Goal: Task Accomplishment & Management: Use online tool/utility

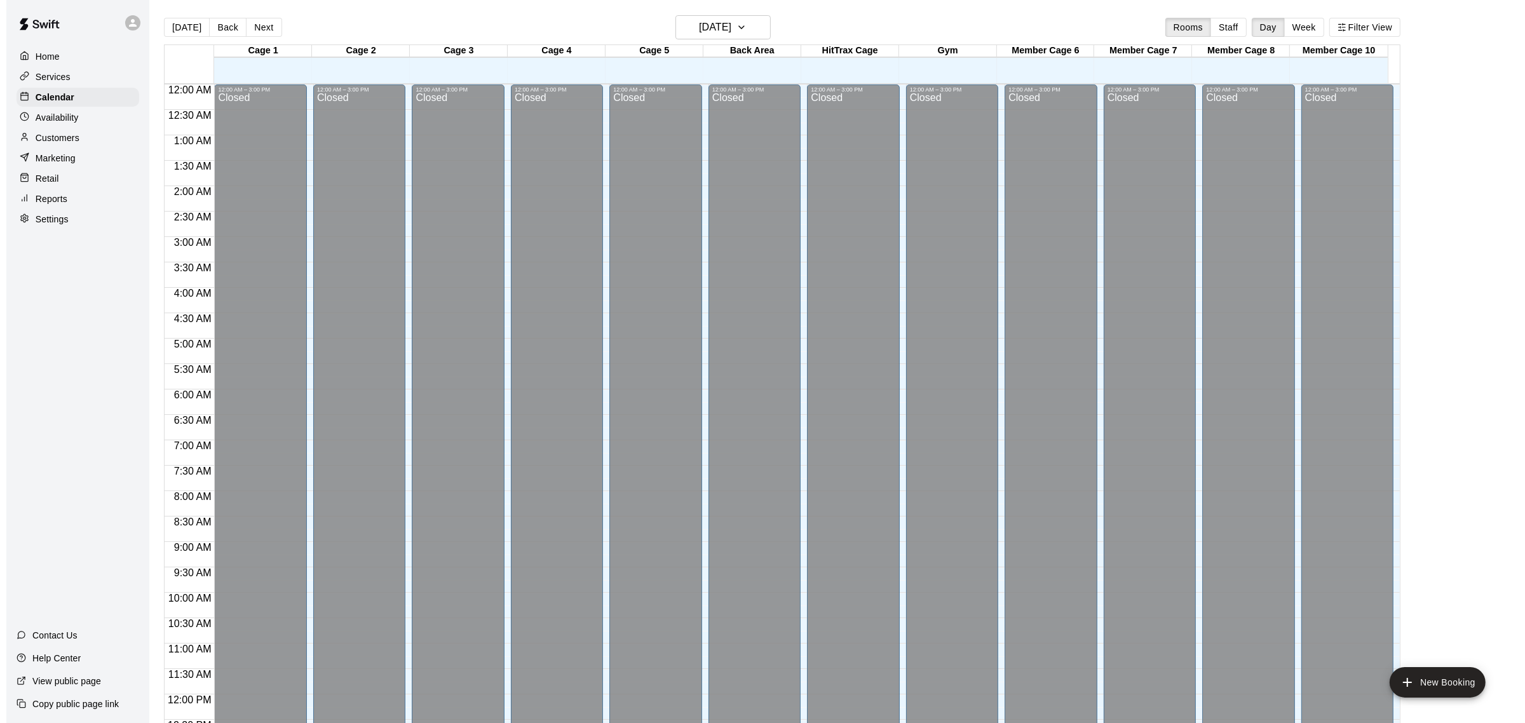
scroll to position [506, 0]
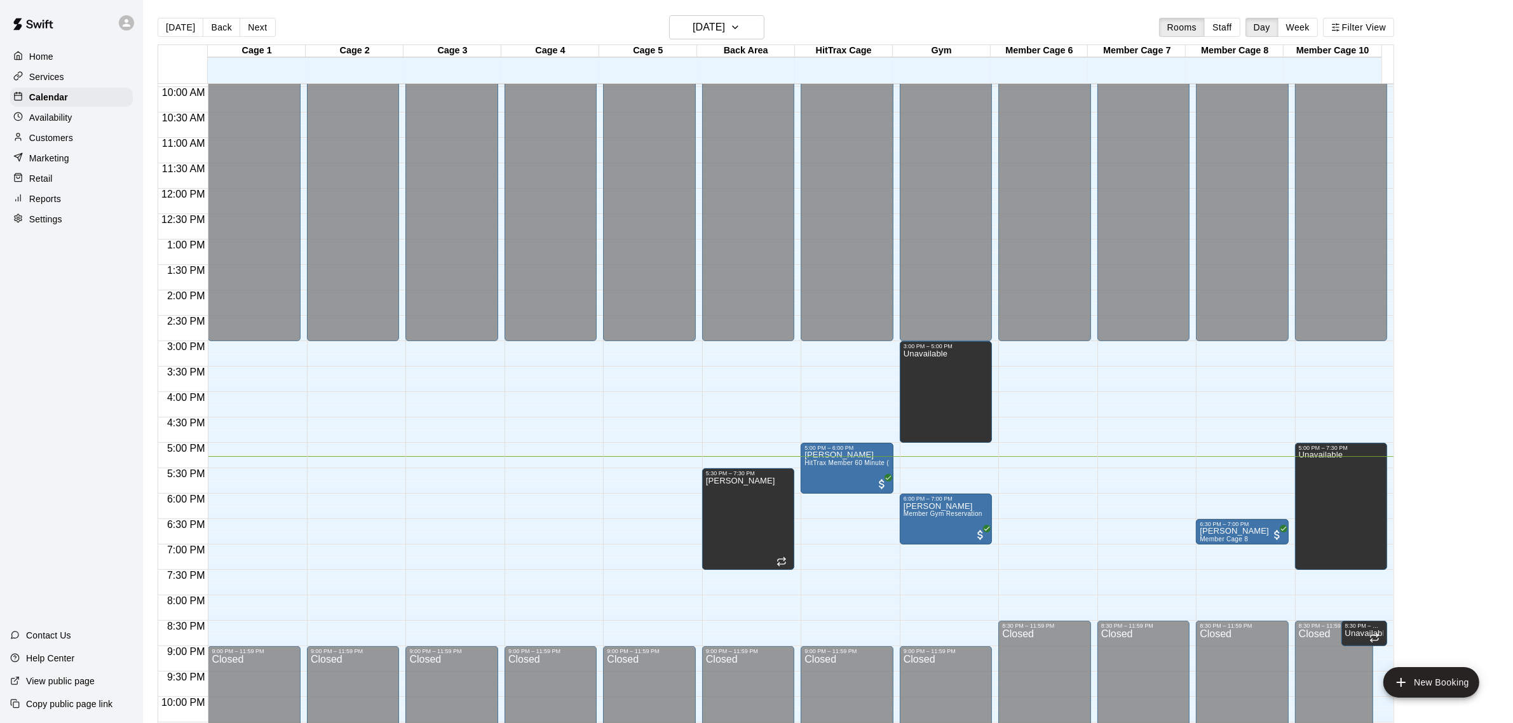
click at [217, 474] on div "12:00 AM – 3:00 PM Closed 9:00 PM – 11:59 PM Closed" at bounding box center [254, 189] width 92 height 1220
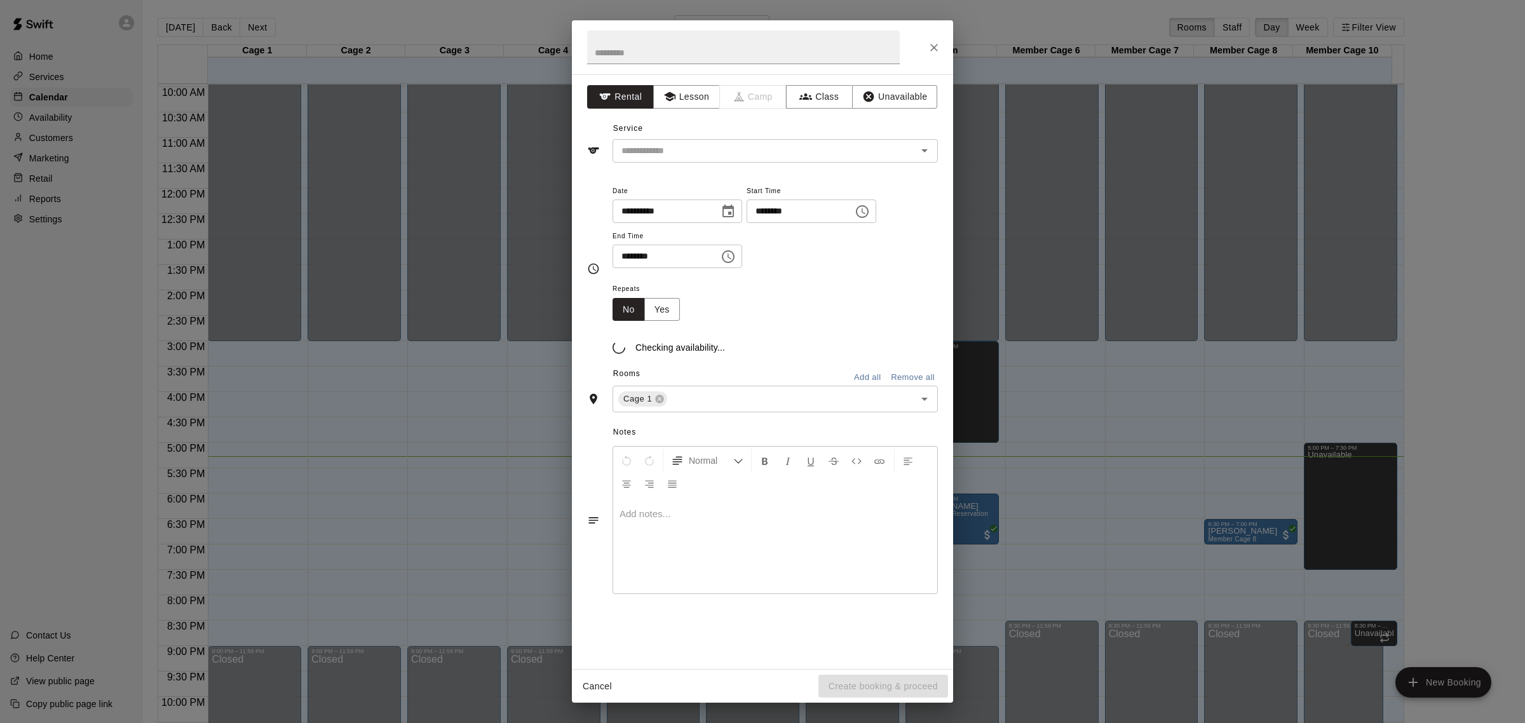
drag, startPoint x: 217, startPoint y: 474, endPoint x: 572, endPoint y: 367, distance: 371.6
click at [283, 509] on div "**********" at bounding box center [762, 361] width 1525 height 723
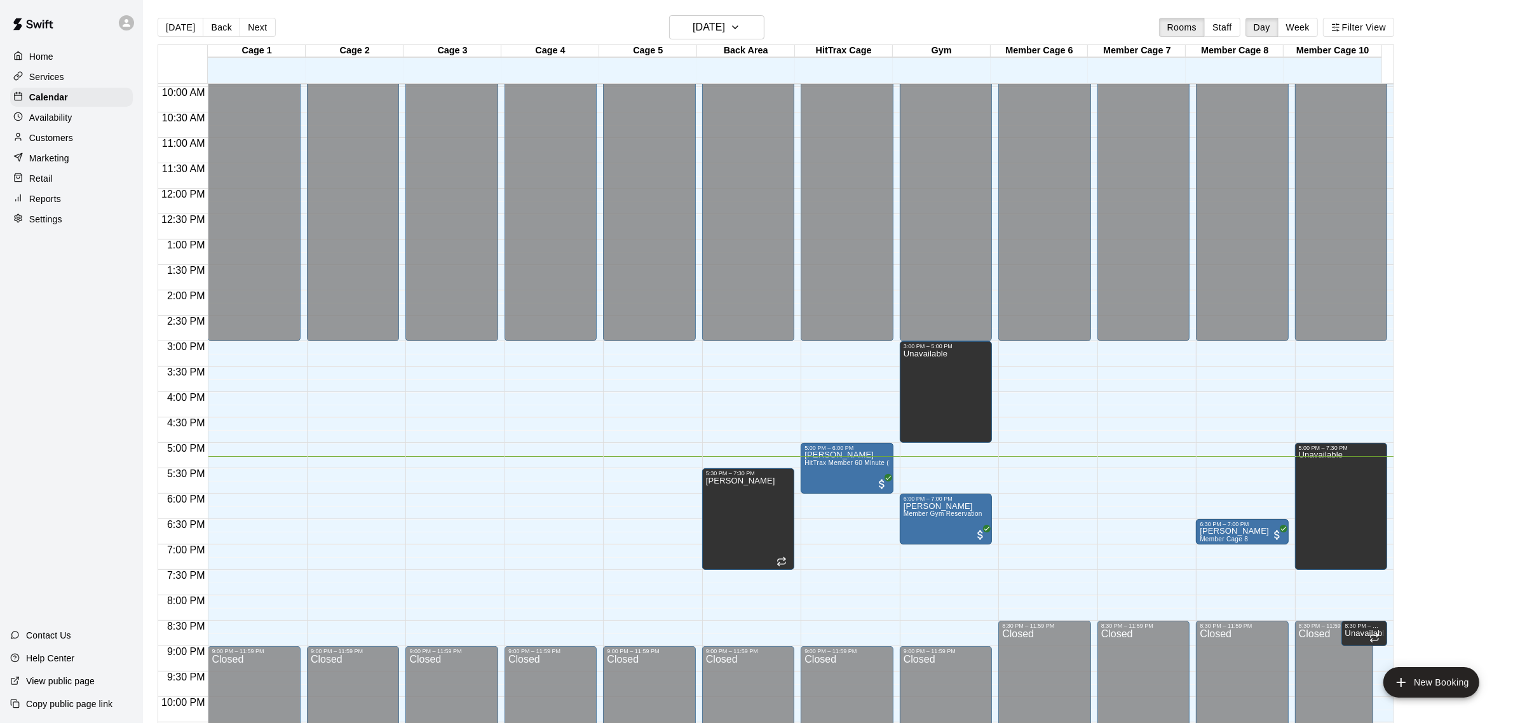
click at [272, 472] on div "12:00 AM – 3:00 PM Closed 9:00 PM – 11:59 PM Closed" at bounding box center [254, 189] width 92 height 1220
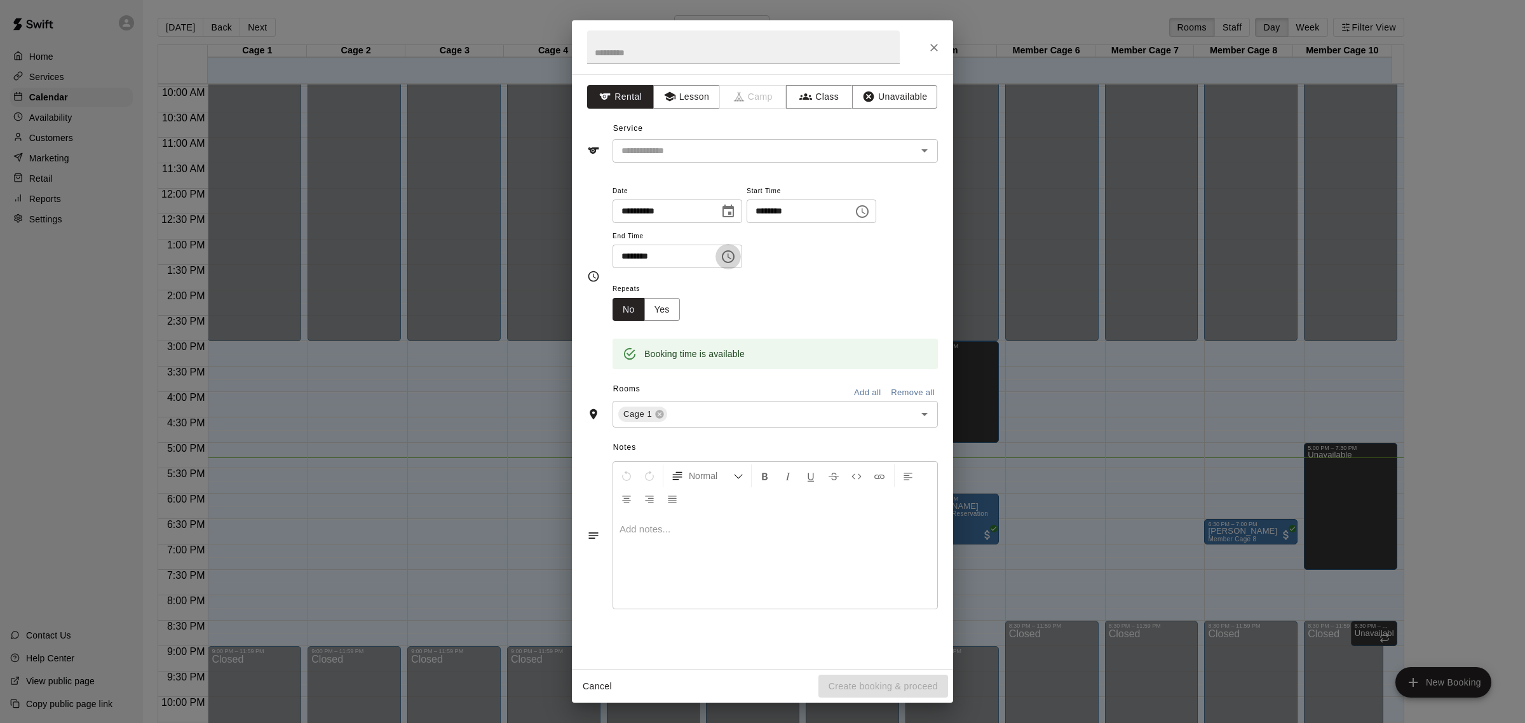
click at [736, 258] on icon "Choose time, selected time is 6:00 PM" at bounding box center [727, 256] width 15 height 15
click at [661, 271] on li "30" at bounding box center [666, 273] width 30 height 24
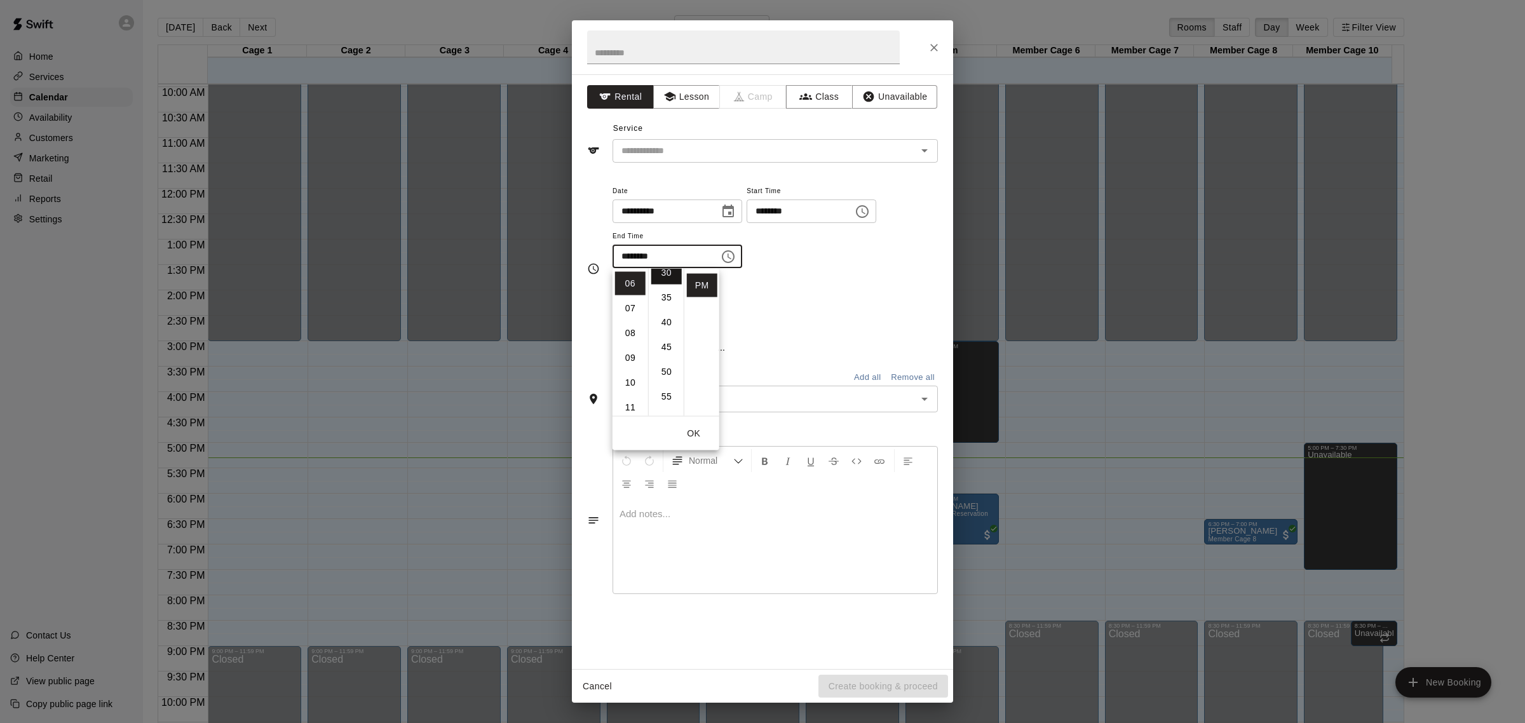
type input "********"
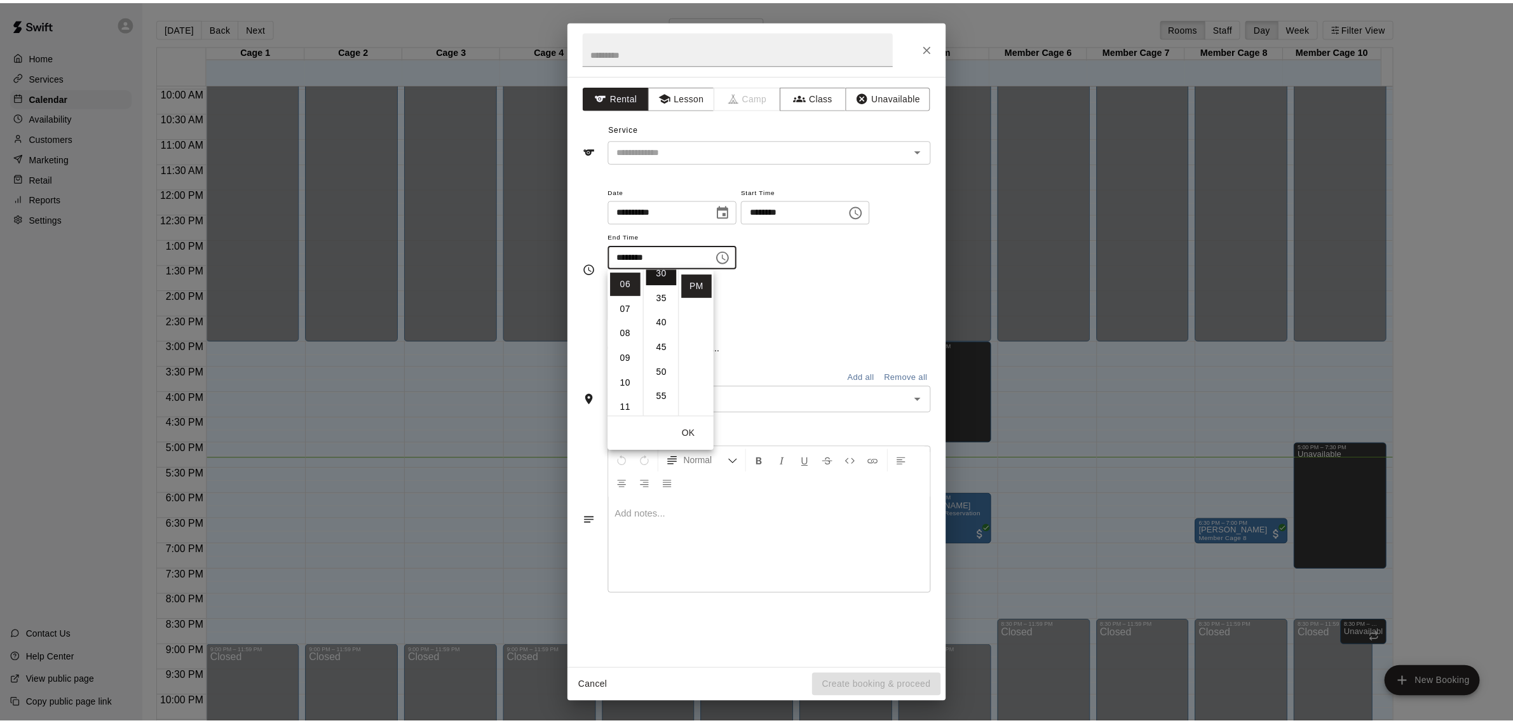
scroll to position [148, 0]
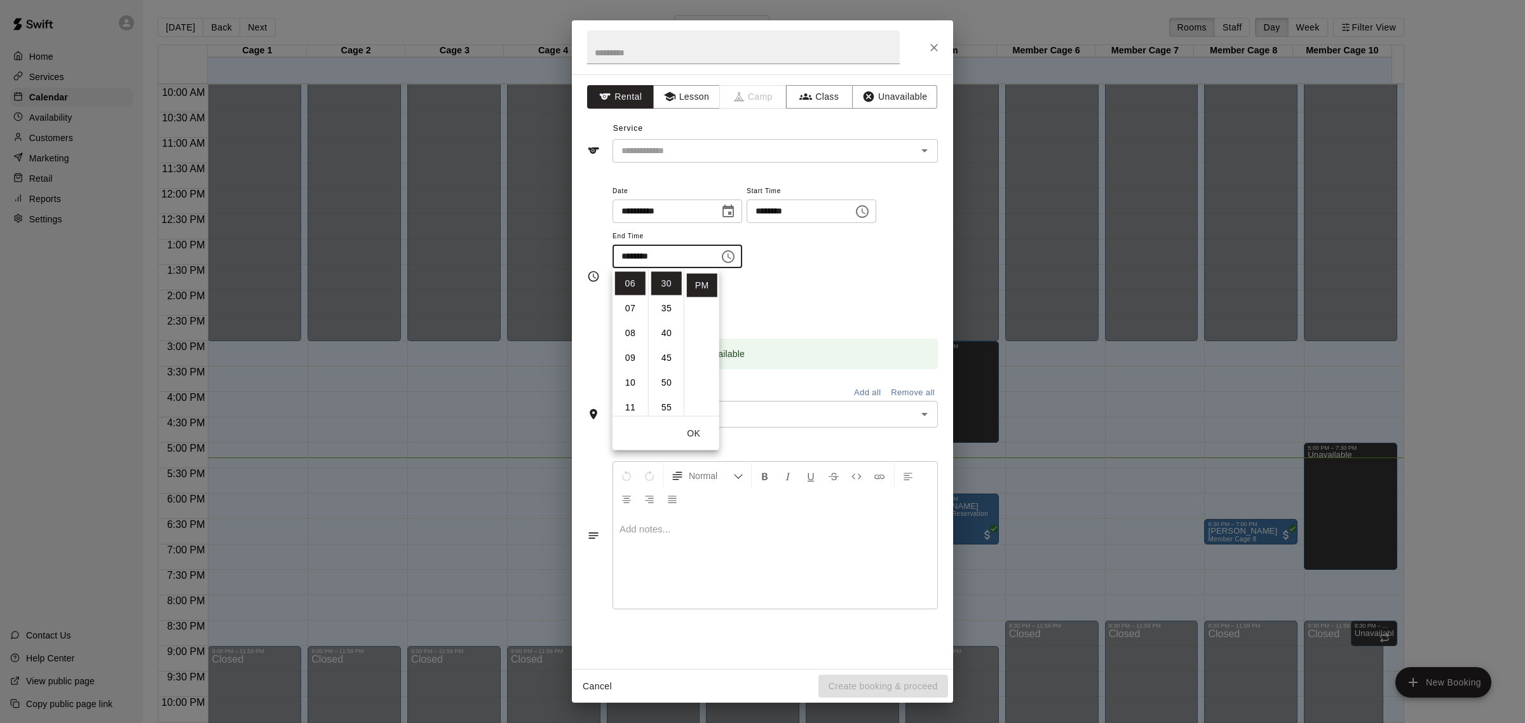
click at [830, 297] on div "Repeats No Yes" at bounding box center [774, 301] width 325 height 40
click at [929, 156] on icon "Open" at bounding box center [924, 150] width 15 height 15
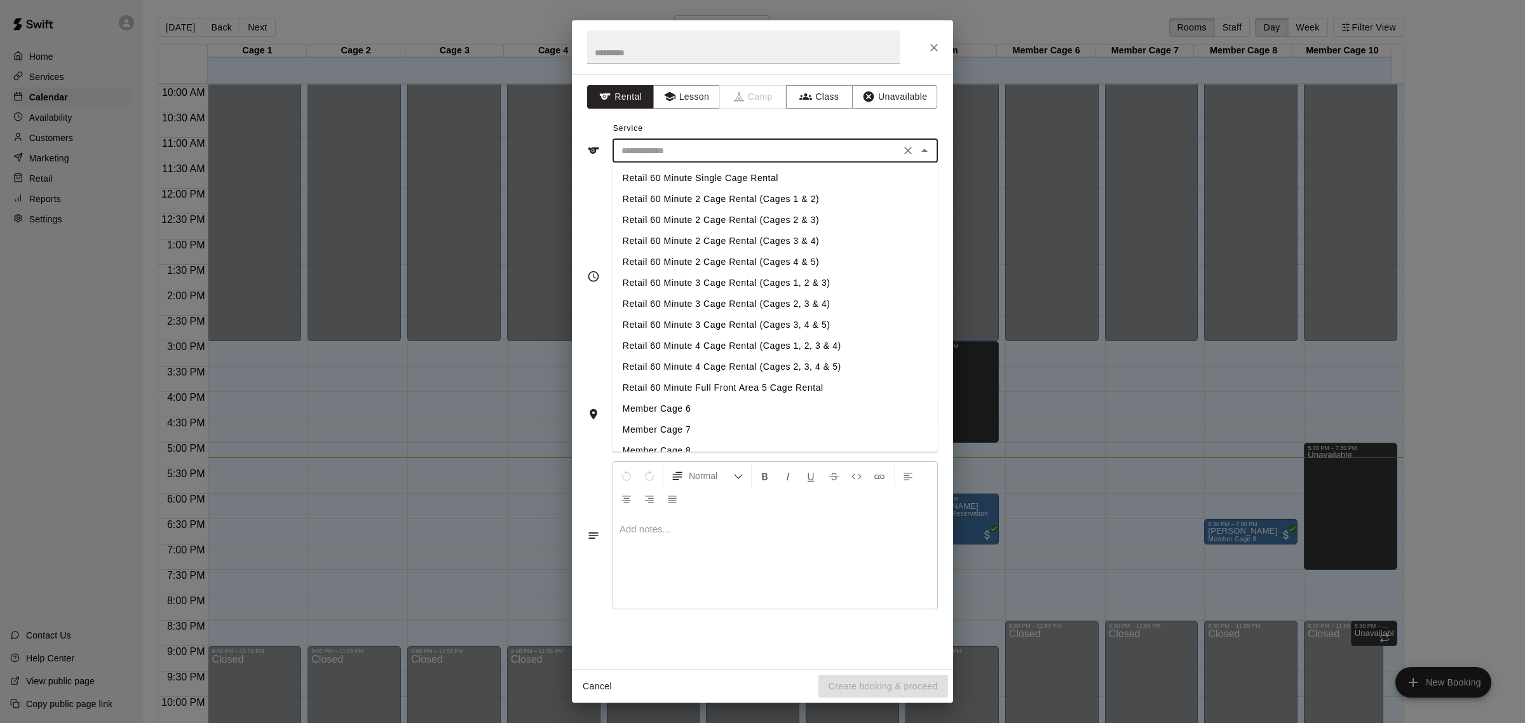
click at [692, 179] on li "Retail 60 Minute Single Cage Rental" at bounding box center [774, 178] width 325 height 21
type input "**********"
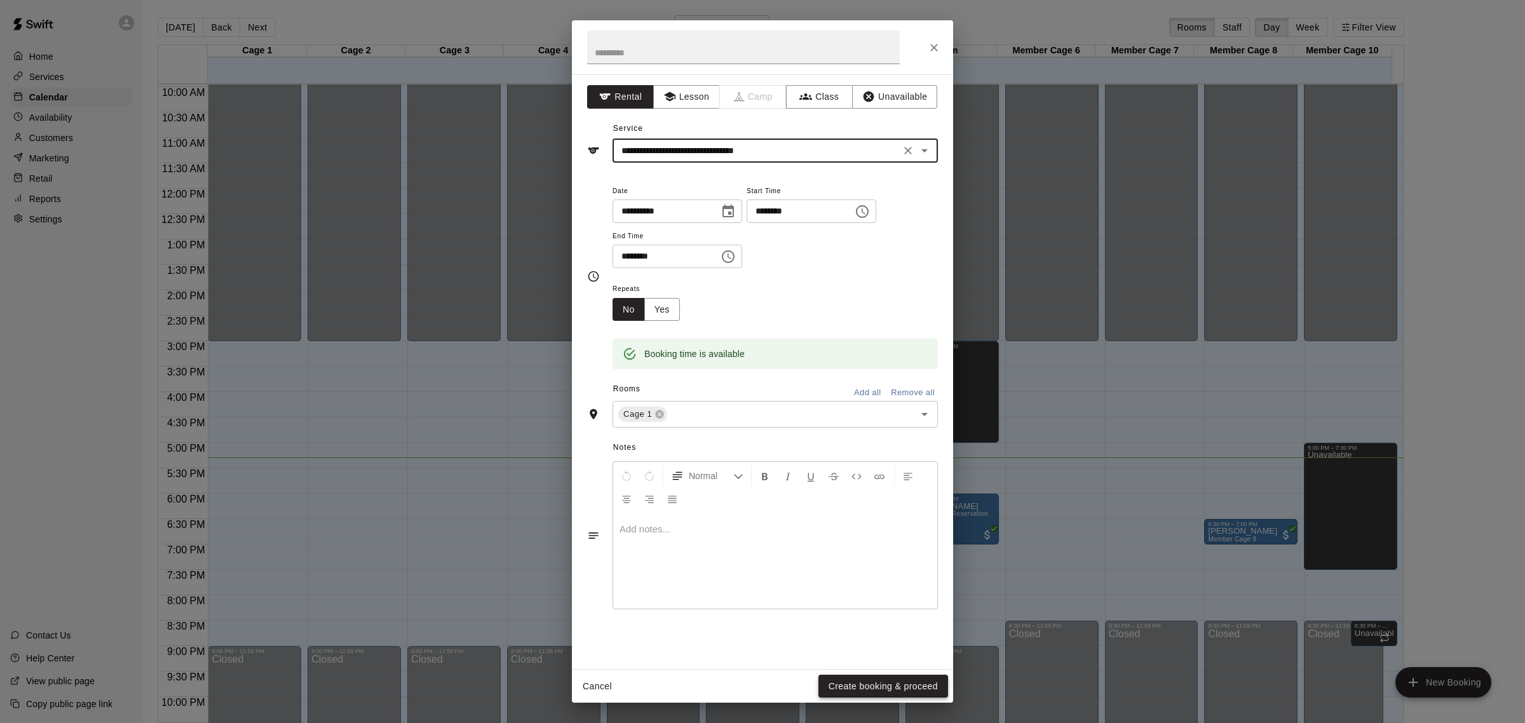
click at [886, 683] on button "Create booking & proceed" at bounding box center [883, 687] width 130 height 24
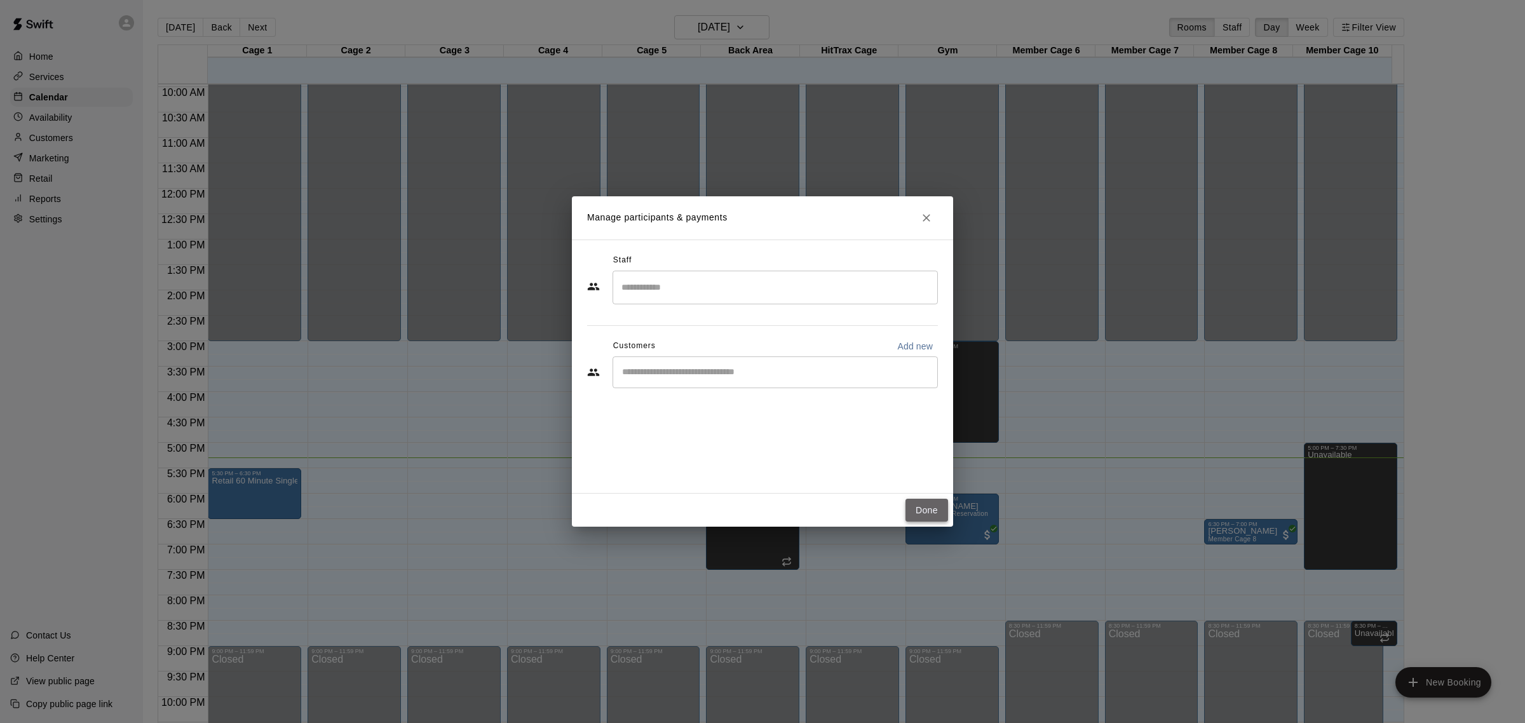
click at [922, 516] on button "Done" at bounding box center [926, 511] width 43 height 24
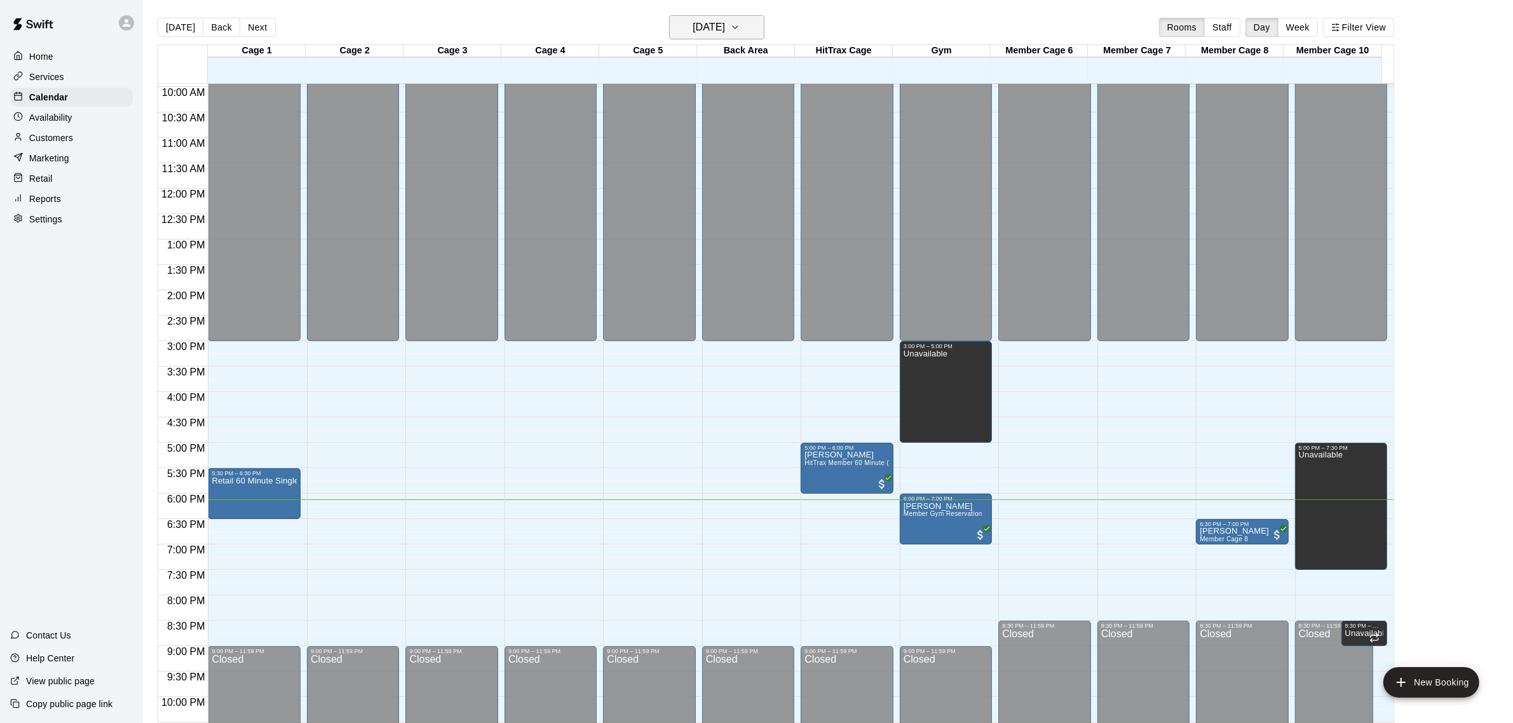
click at [706, 22] on h6 "[DATE]" at bounding box center [708, 27] width 32 height 18
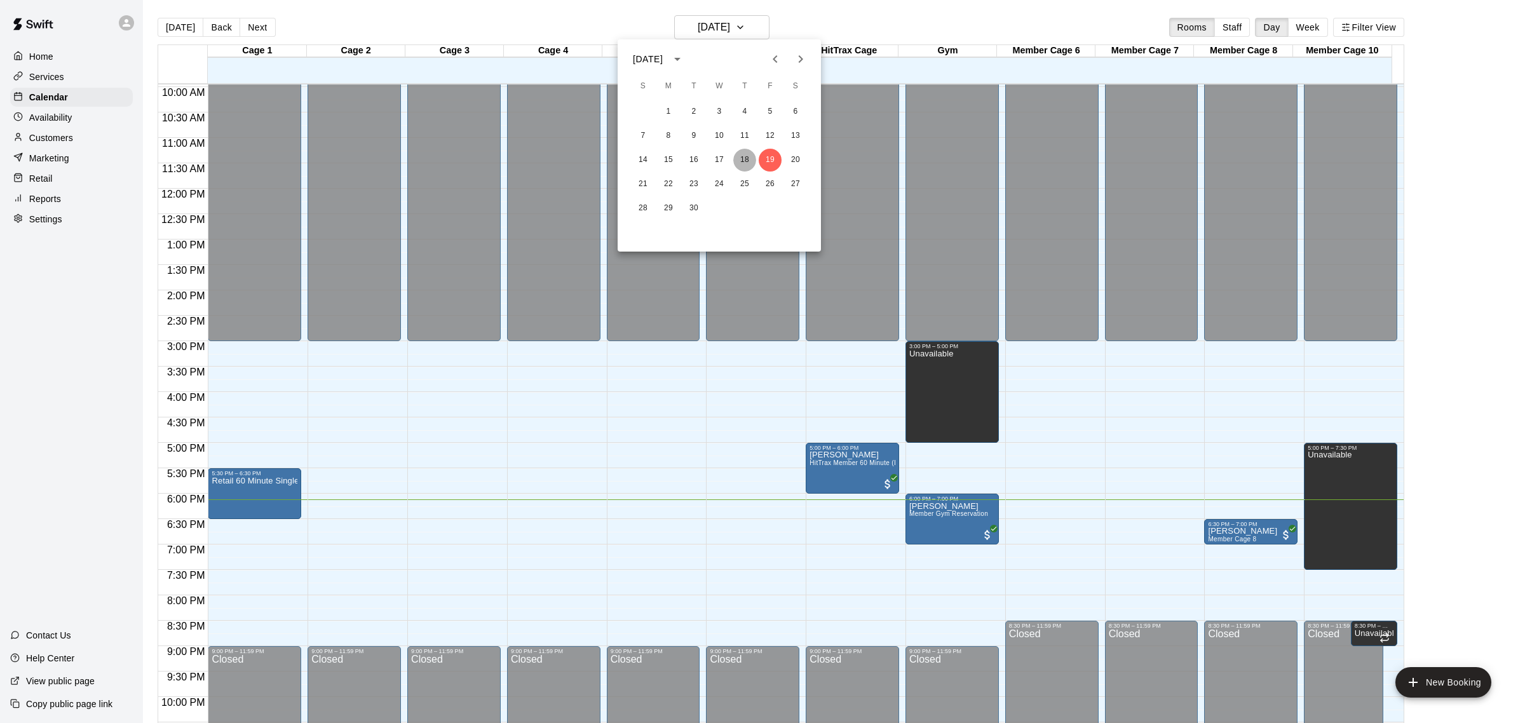
click at [741, 164] on button "18" at bounding box center [744, 160] width 23 height 23
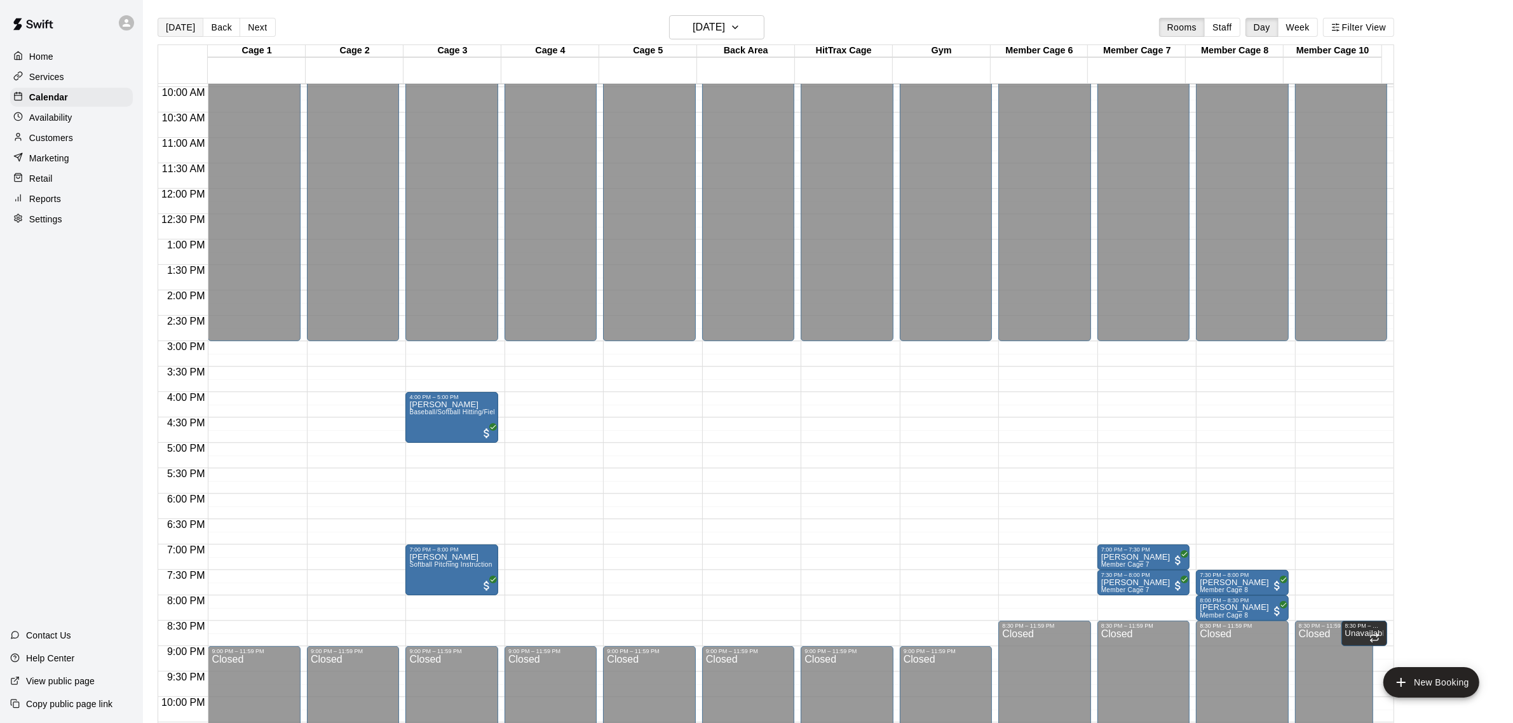
click at [184, 30] on button "[DATE]" at bounding box center [181, 27] width 46 height 19
